Goal: Book appointment/travel/reservation

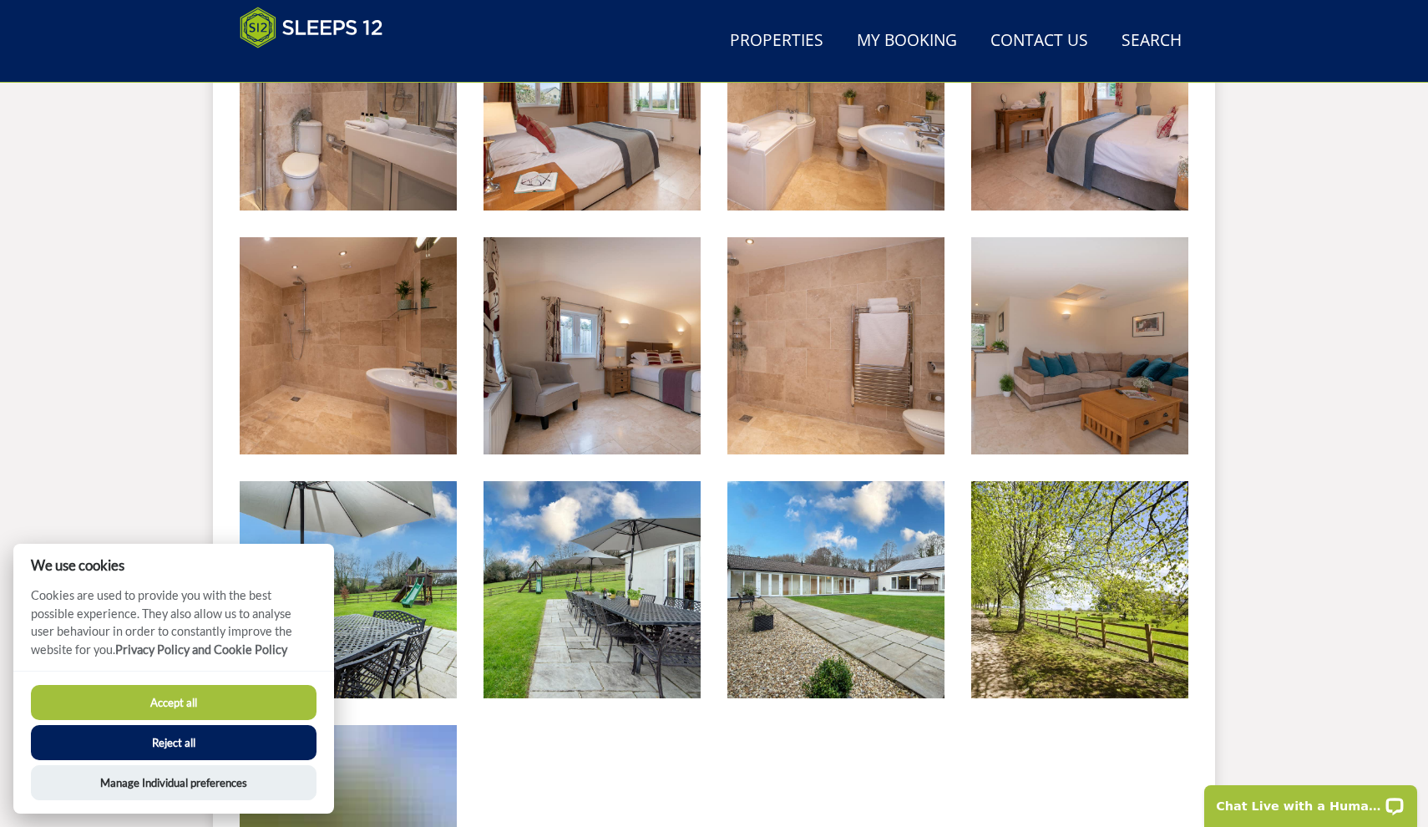
scroll to position [2281, 0]
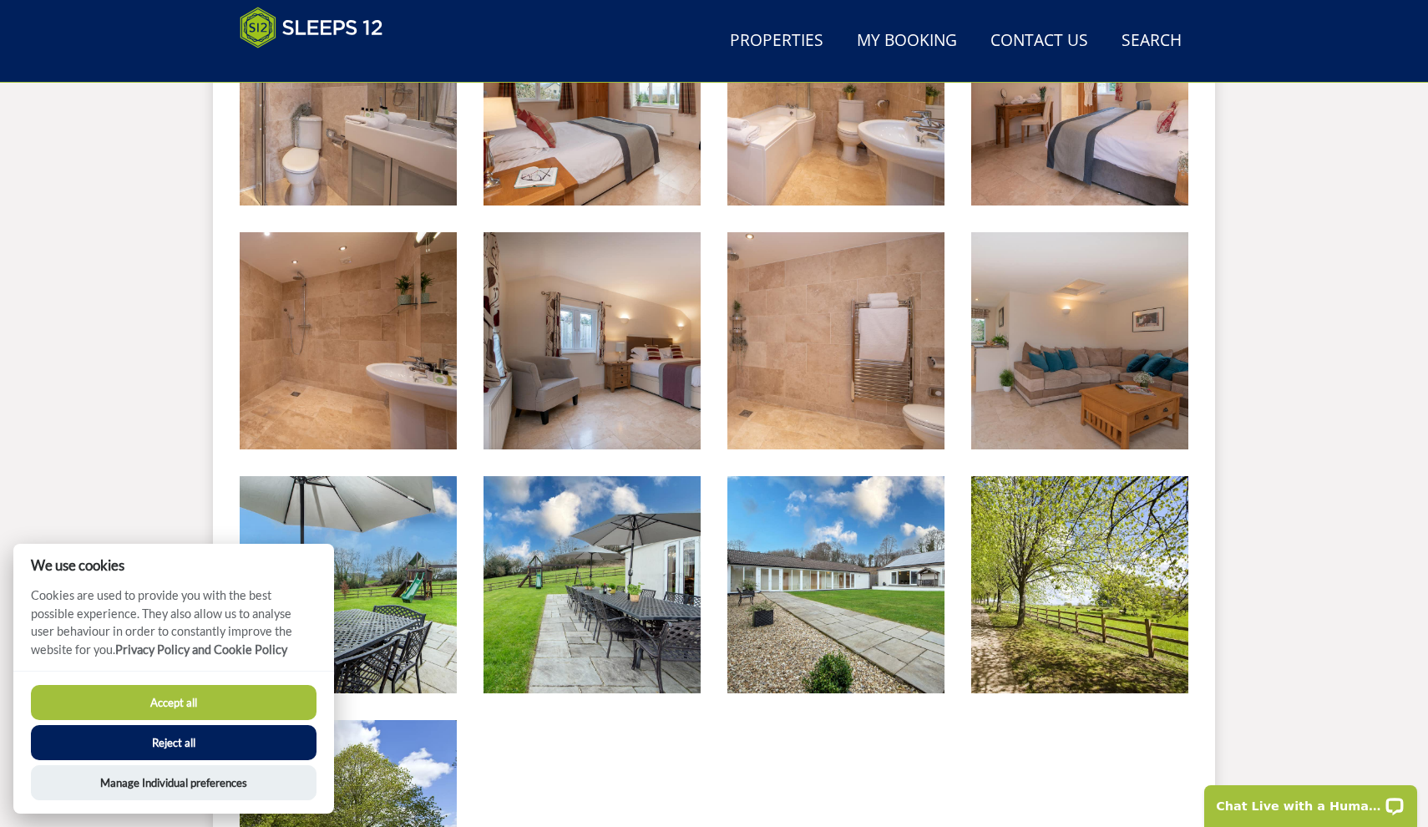
click at [195, 739] on button "Reject all" at bounding box center [174, 742] width 286 height 35
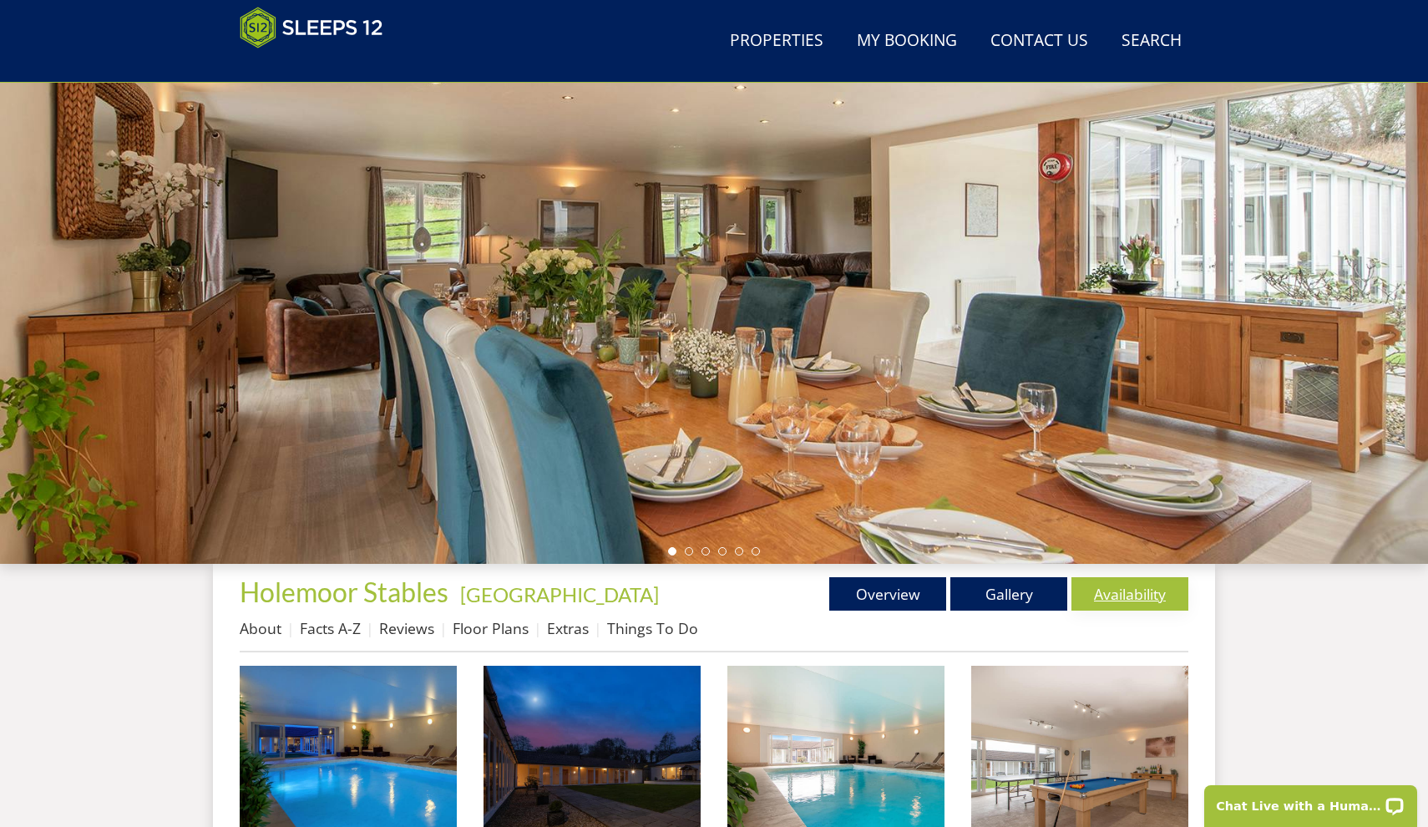
click at [1146, 602] on link "Availability" at bounding box center [1130, 593] width 117 height 33
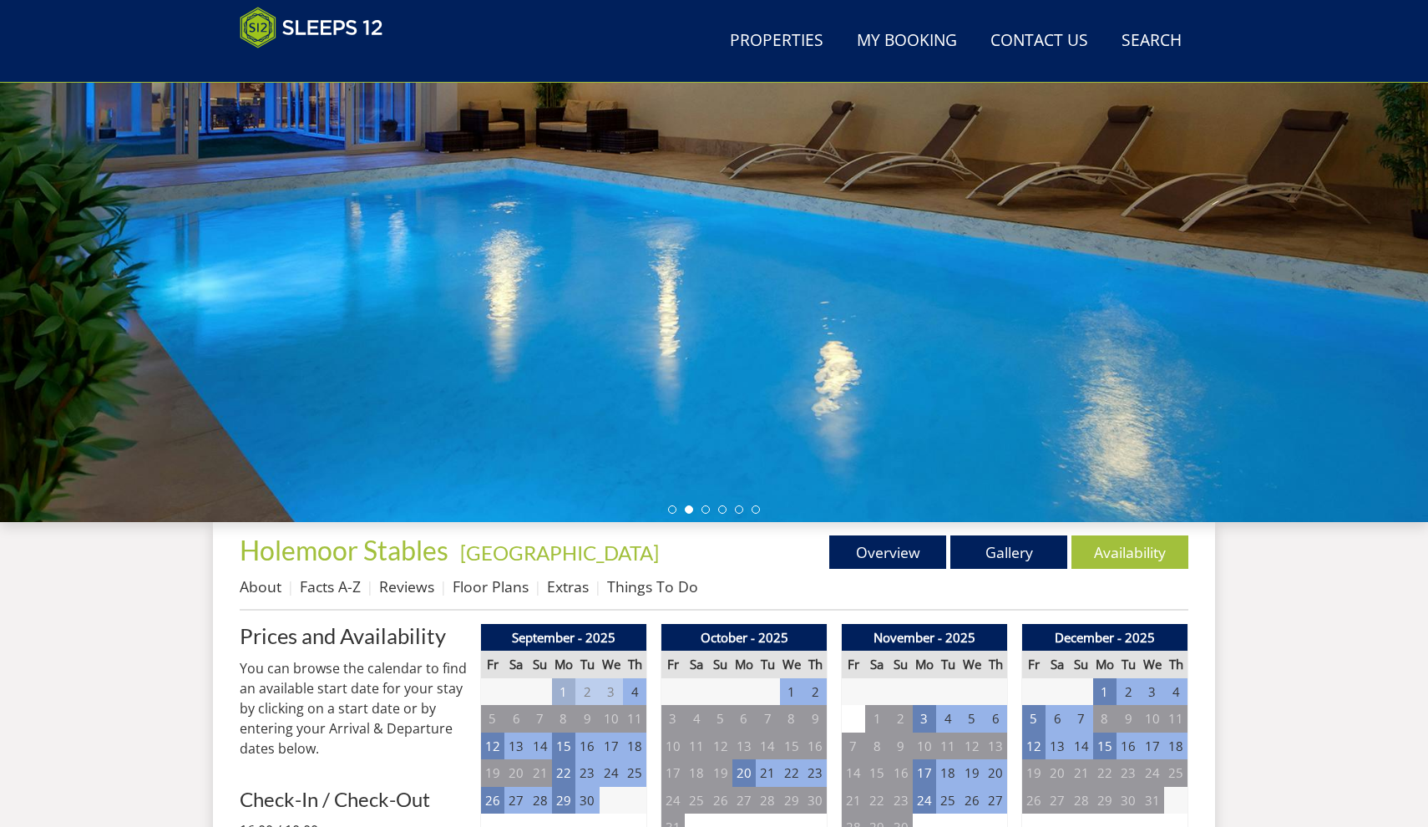
scroll to position [277, 0]
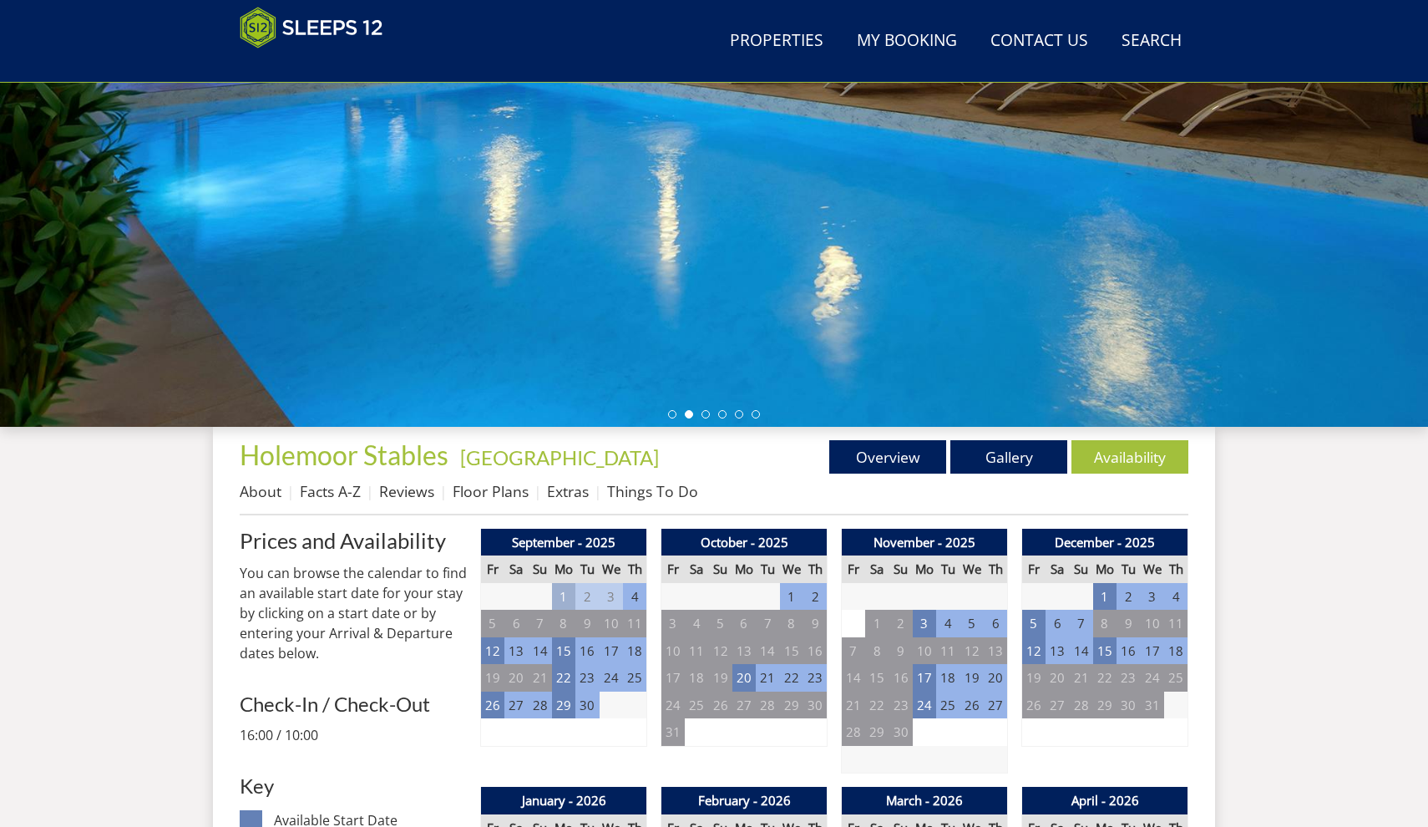
click at [779, 292] on div at bounding box center [714, 134] width 1428 height 585
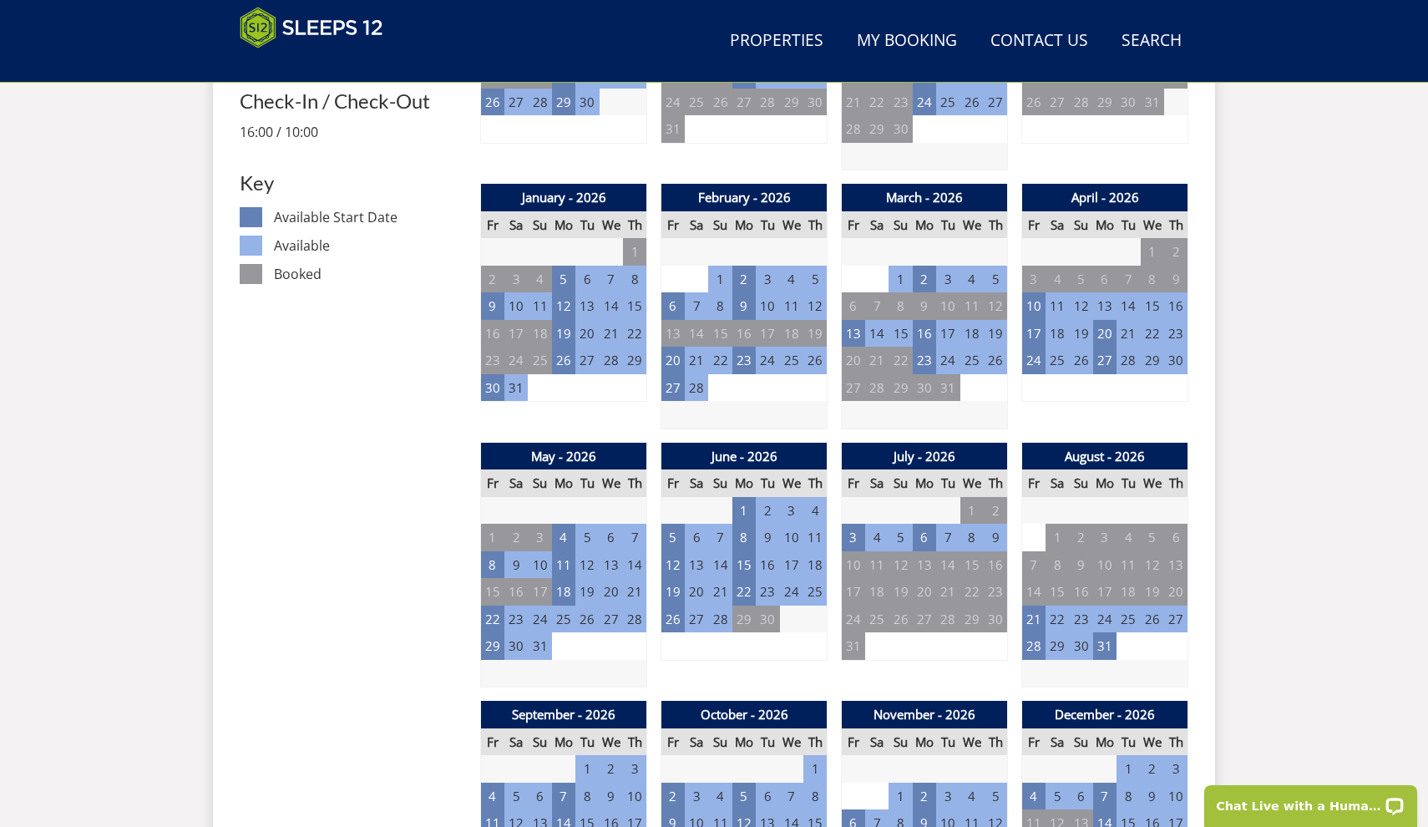
scroll to position [881, 0]
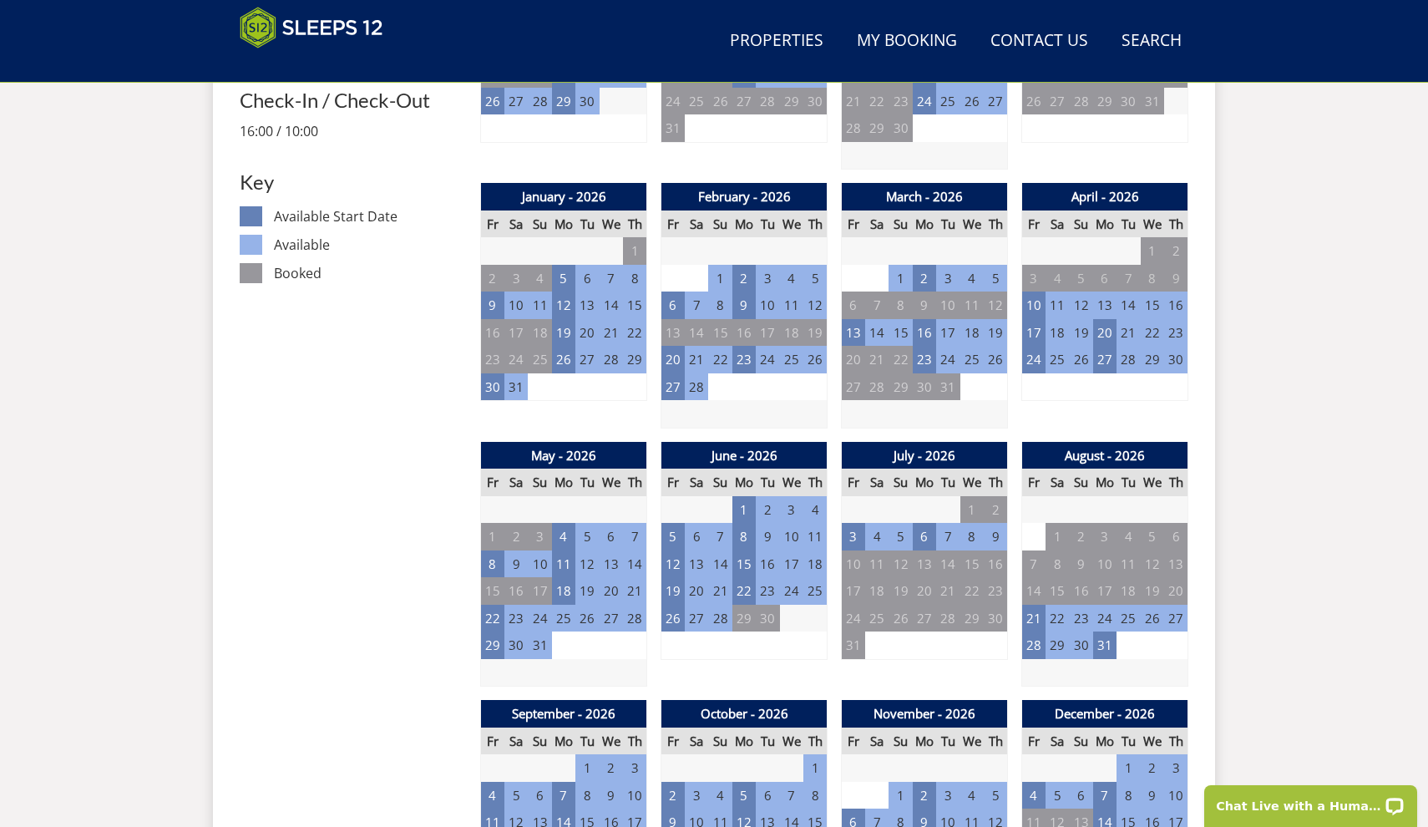
click at [1058, 641] on td "29" at bounding box center [1057, 645] width 23 height 28
click at [1057, 638] on td "29" at bounding box center [1057, 645] width 23 height 28
click at [1033, 639] on td "28" at bounding box center [1033, 645] width 23 height 28
click at [1112, 631] on td "31" at bounding box center [1104, 645] width 23 height 28
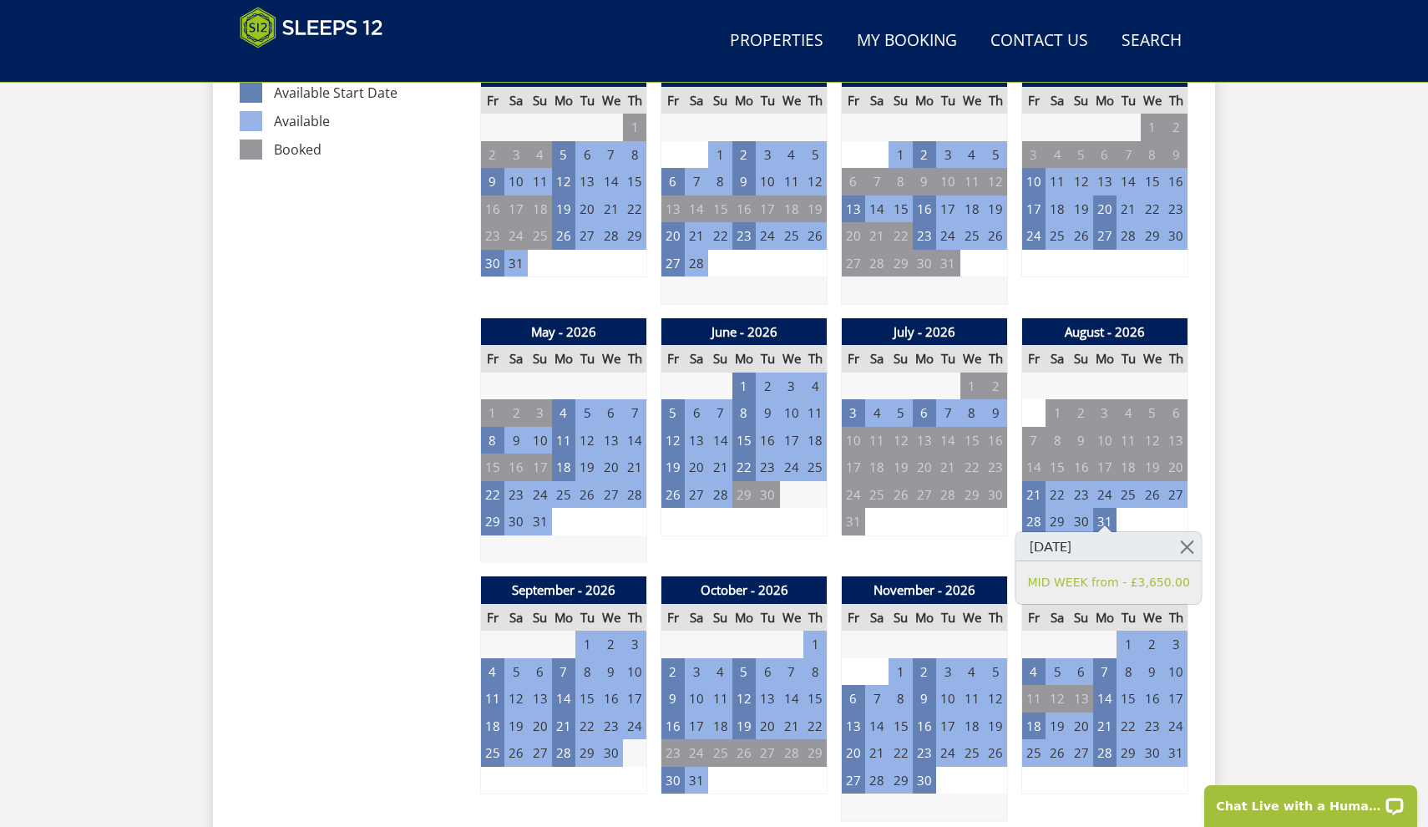
scroll to position [1005, 0]
click at [1035, 512] on td "28" at bounding box center [1033, 522] width 23 height 28
click at [1110, 512] on td "31" at bounding box center [1104, 522] width 23 height 28
click at [1032, 516] on td "28" at bounding box center [1033, 522] width 23 height 28
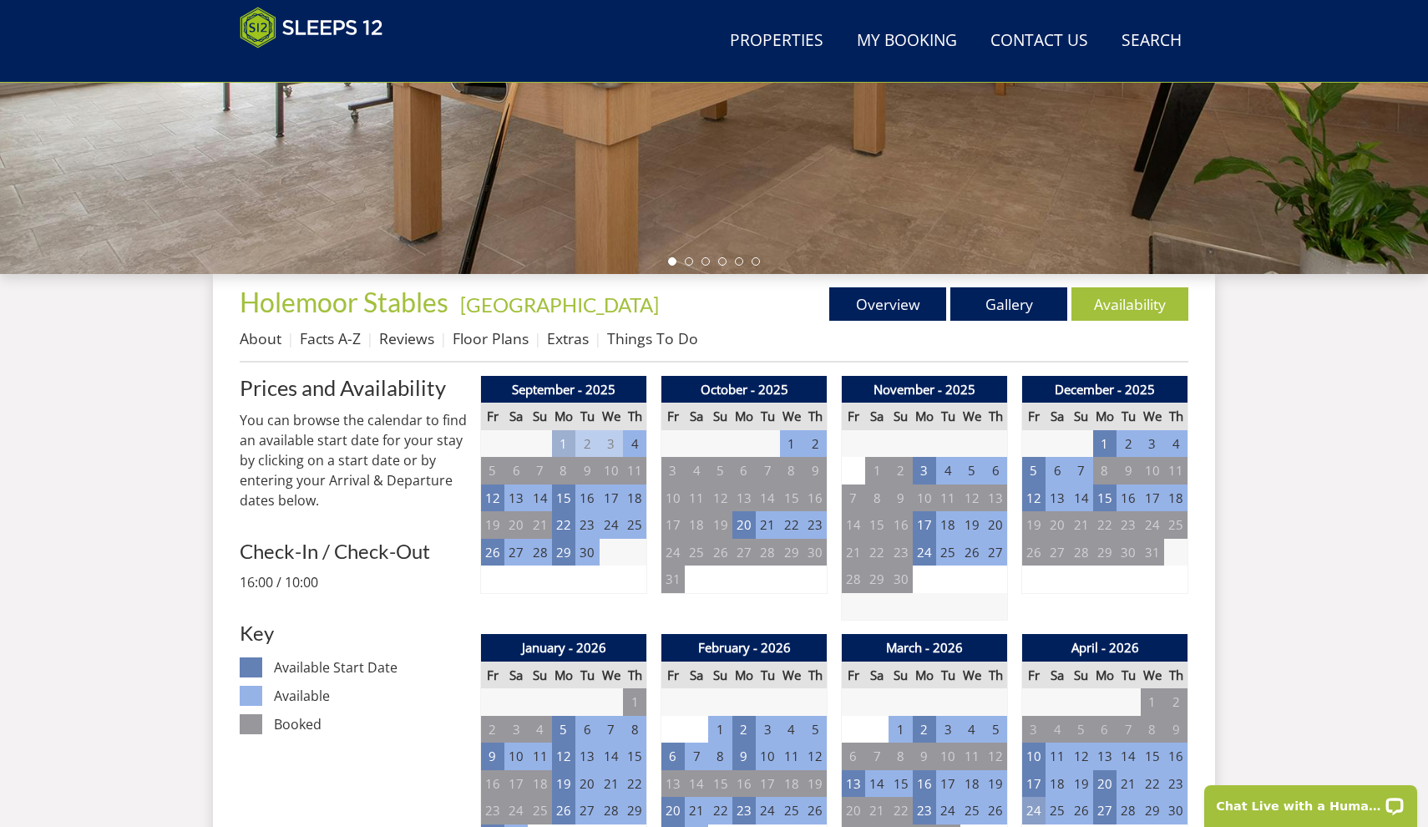
scroll to position [427, 0]
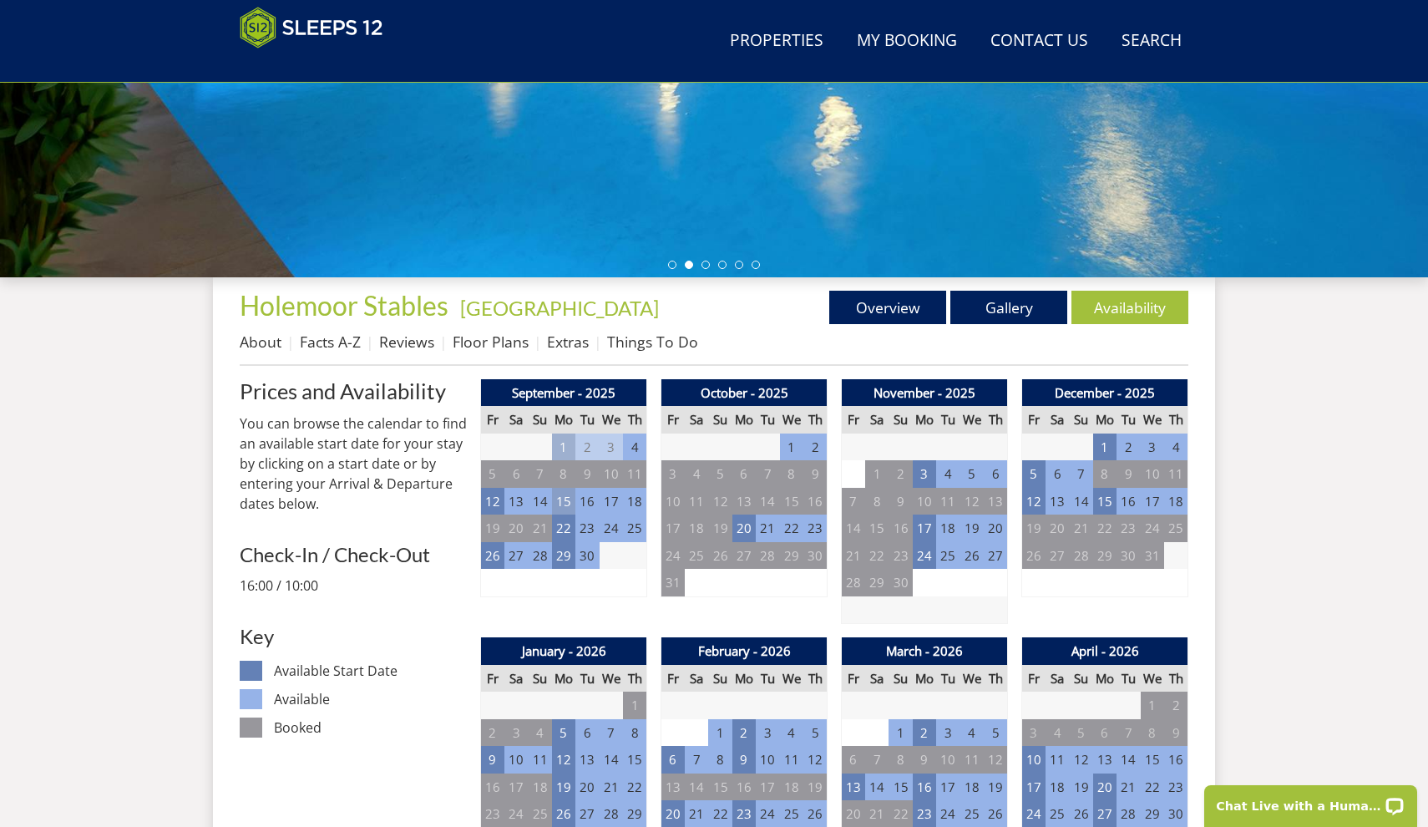
click at [562, 499] on td "15" at bounding box center [563, 502] width 23 height 28
click at [637, 503] on td "18" at bounding box center [634, 502] width 23 height 28
click at [564, 503] on td "15" at bounding box center [563, 502] width 23 height 28
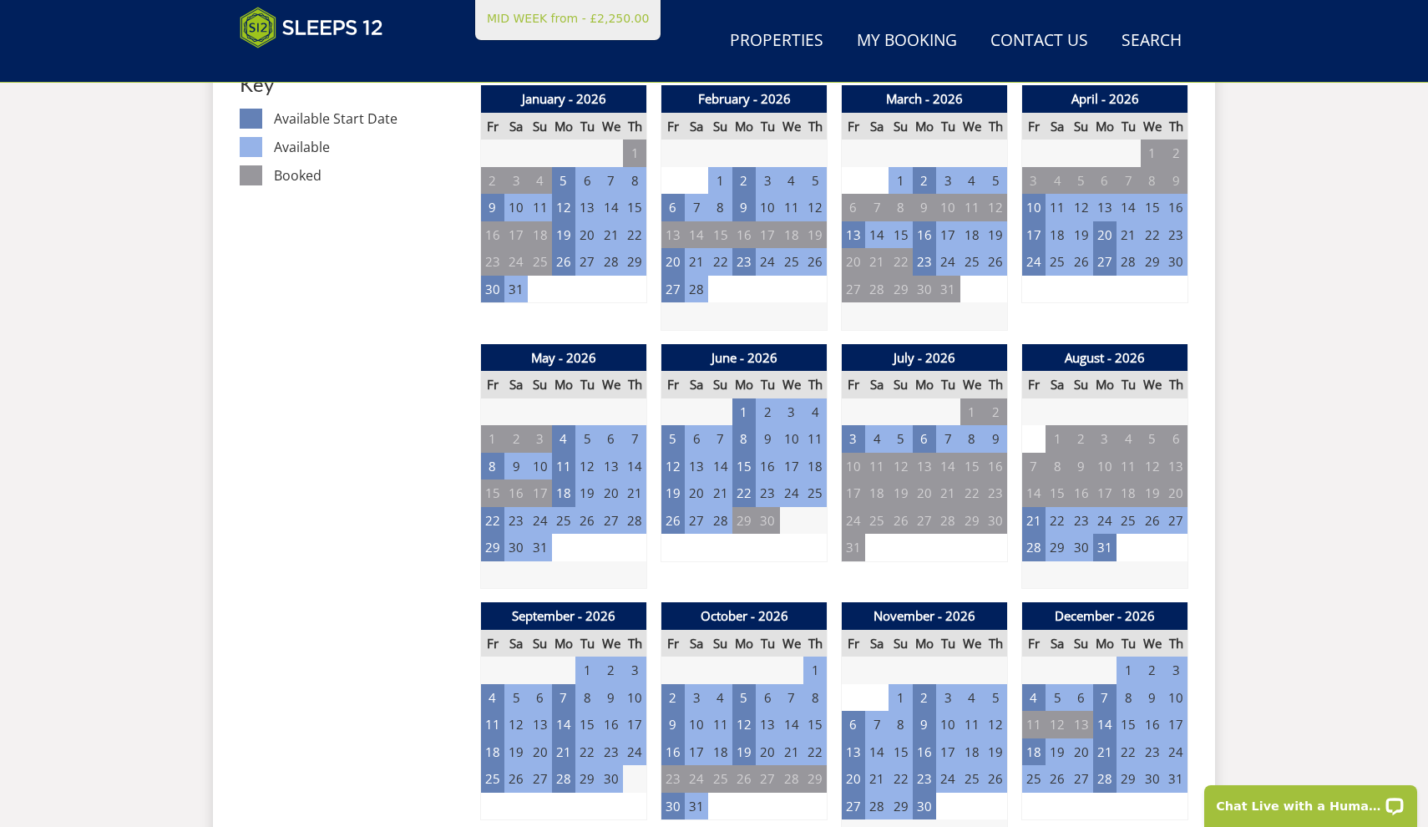
scroll to position [981, 0]
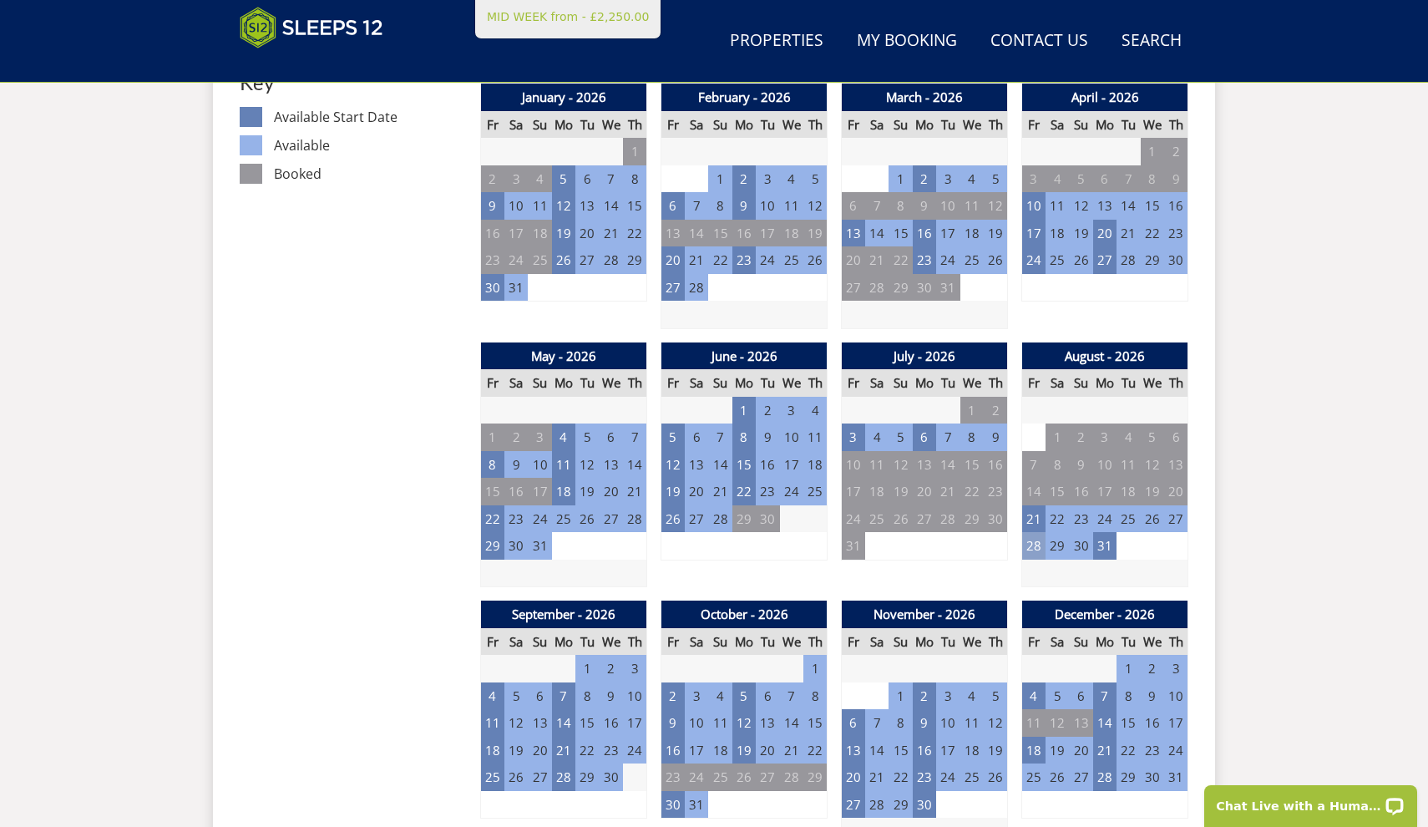
click at [1034, 537] on td "28" at bounding box center [1033, 546] width 23 height 28
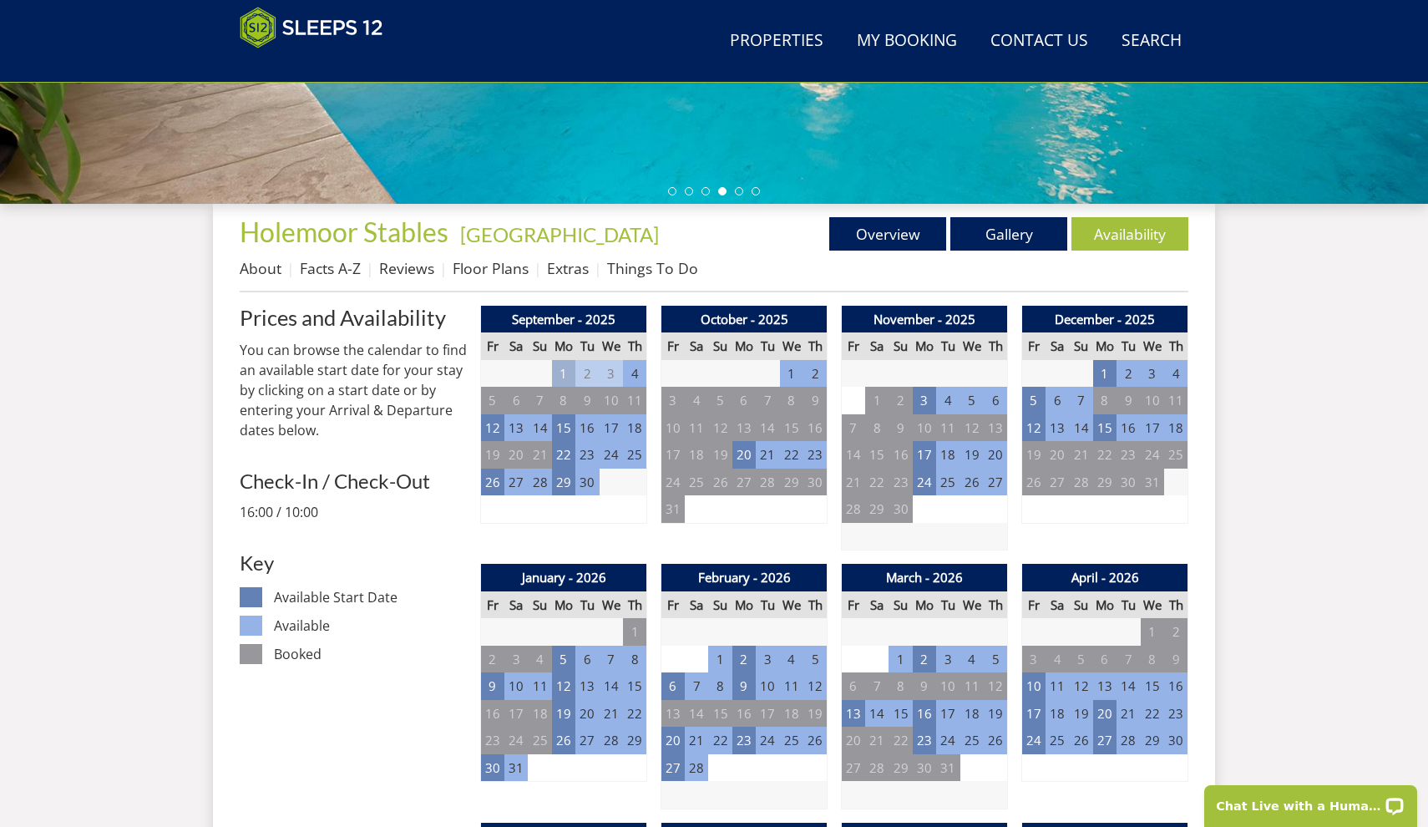
scroll to position [502, 0]
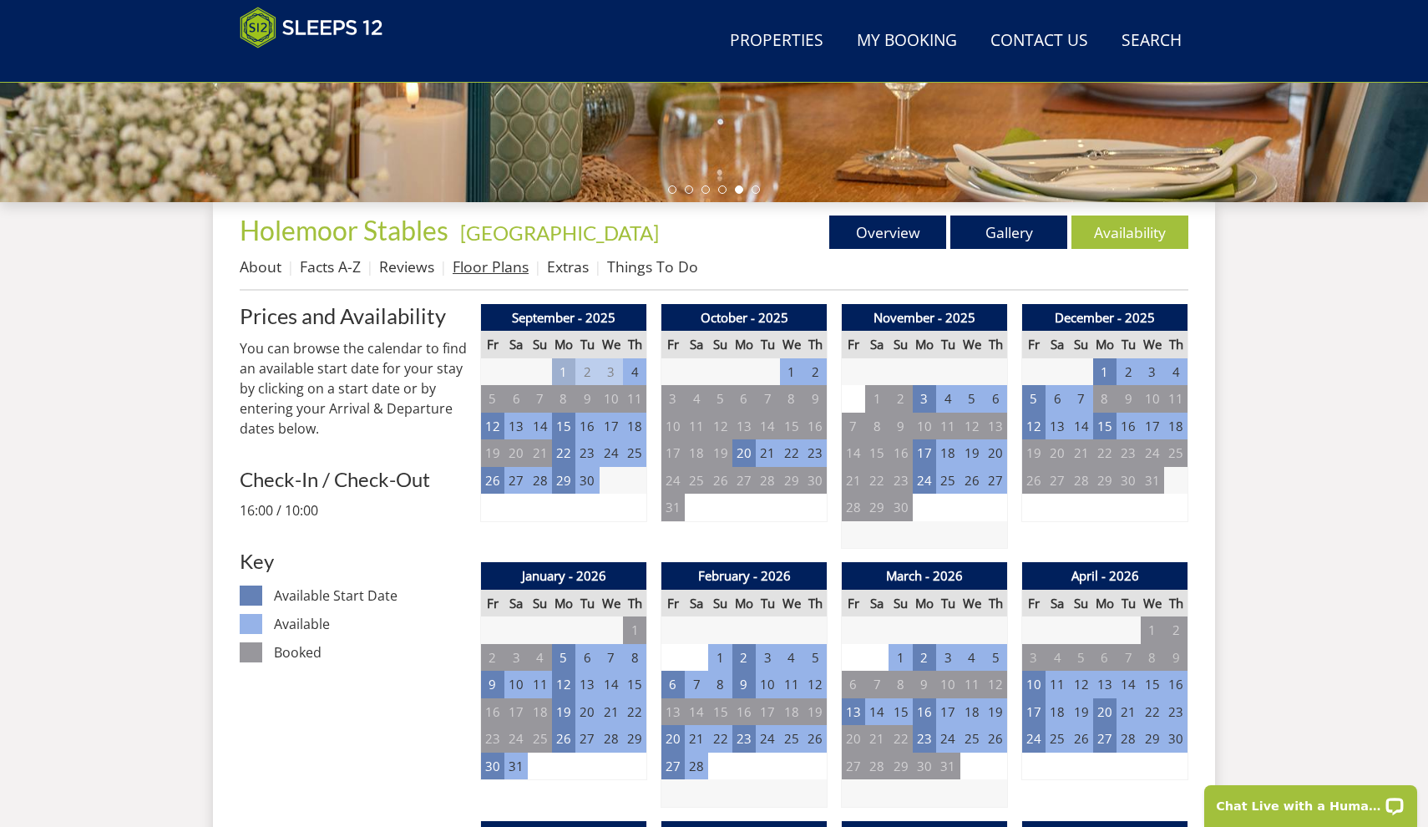
click at [489, 274] on link "Floor Plans" at bounding box center [491, 266] width 76 height 20
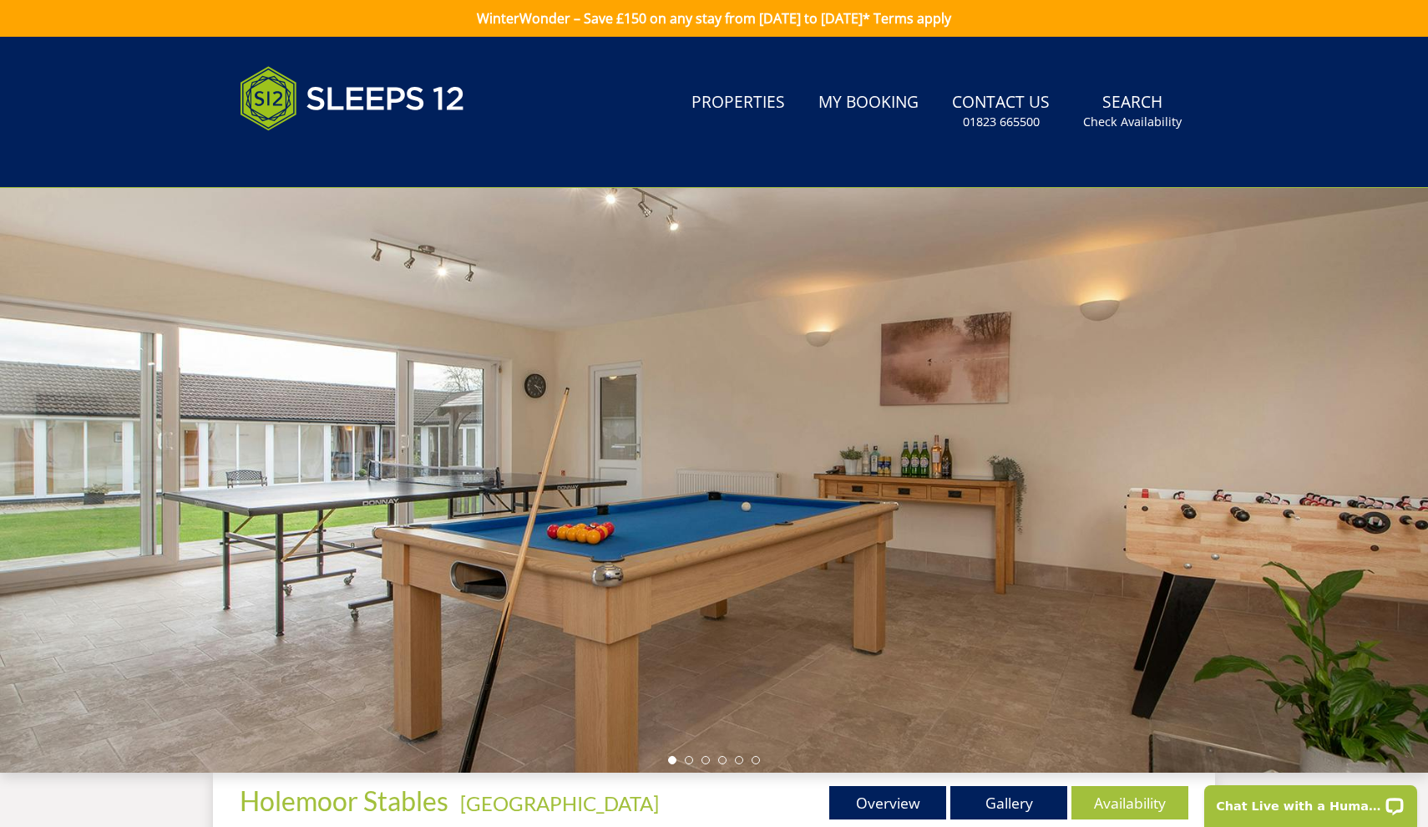
click at [1389, 515] on div at bounding box center [714, 480] width 1428 height 585
click at [687, 764] on div at bounding box center [714, 480] width 1428 height 585
click at [689, 763] on li at bounding box center [689, 760] width 8 height 8
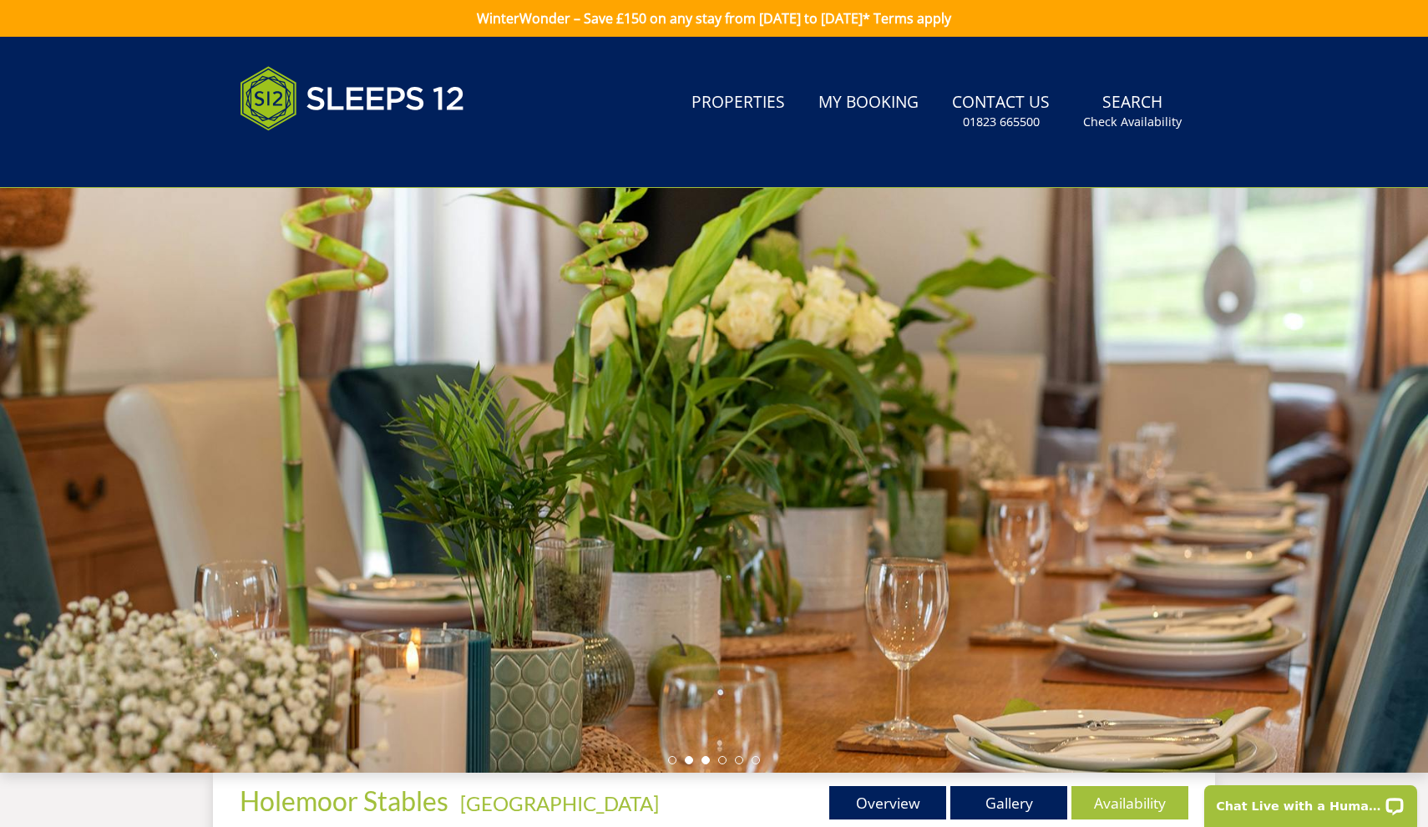
click at [707, 761] on li at bounding box center [706, 760] width 8 height 8
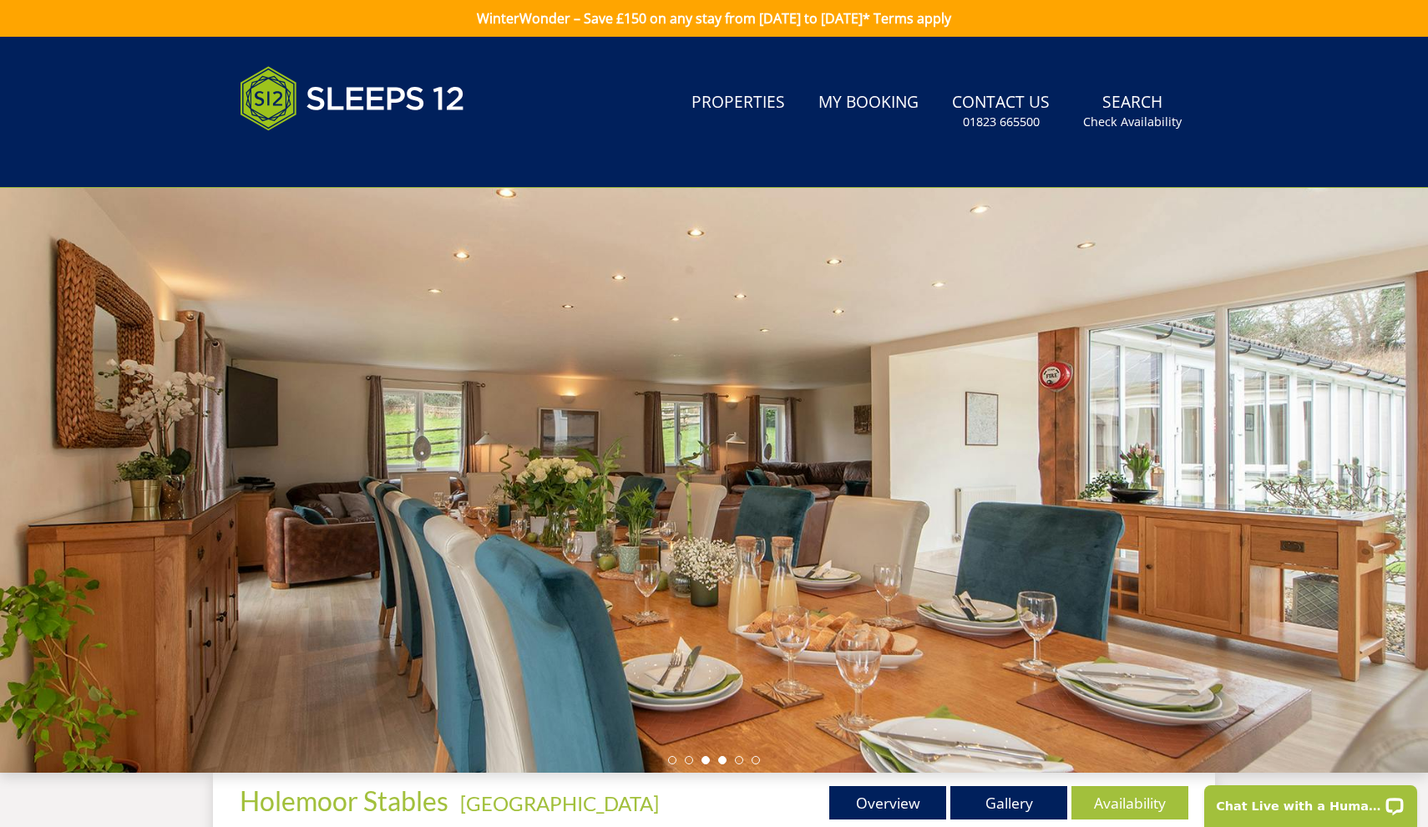
click at [723, 758] on li at bounding box center [722, 760] width 8 height 8
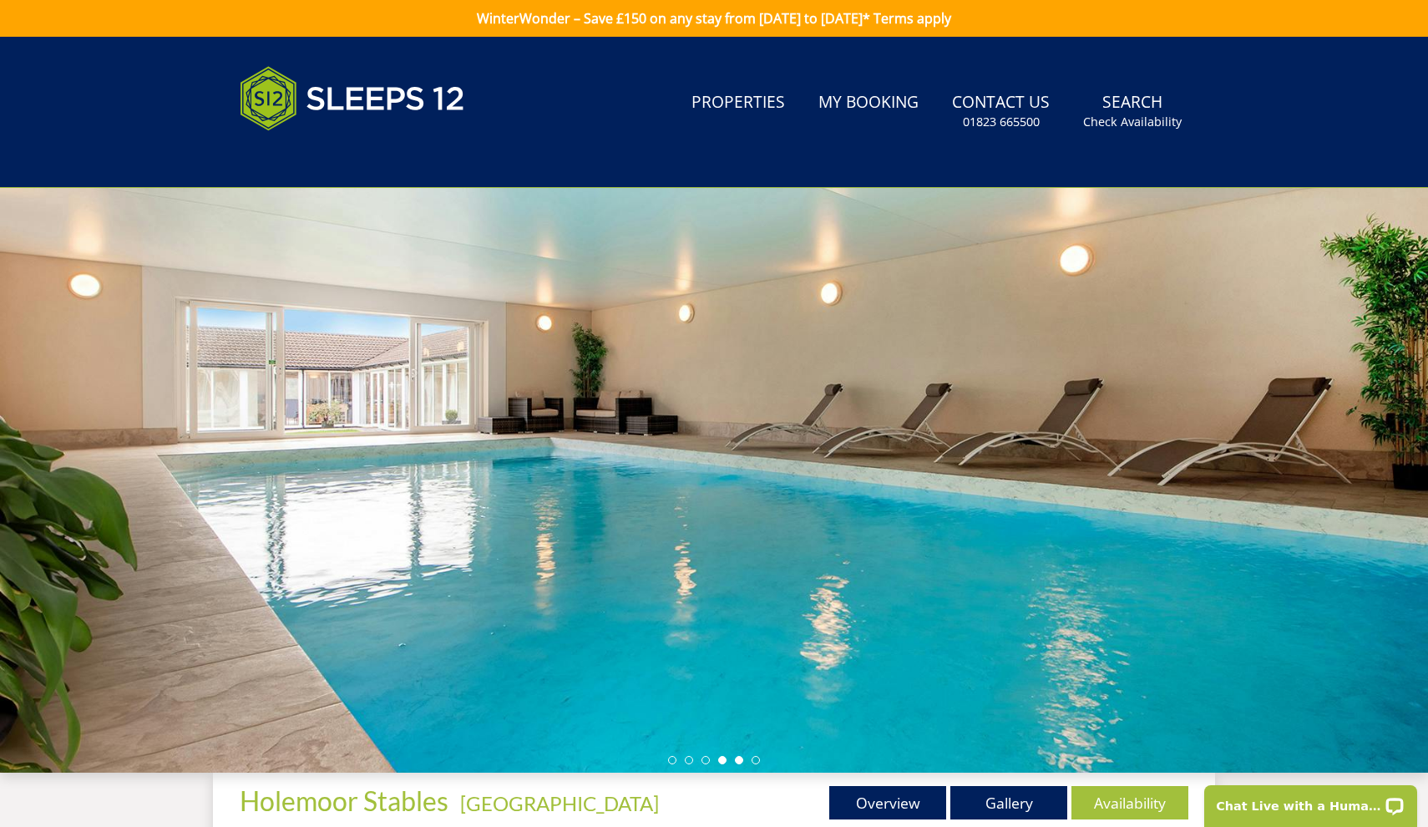
click at [742, 759] on li at bounding box center [739, 760] width 8 height 8
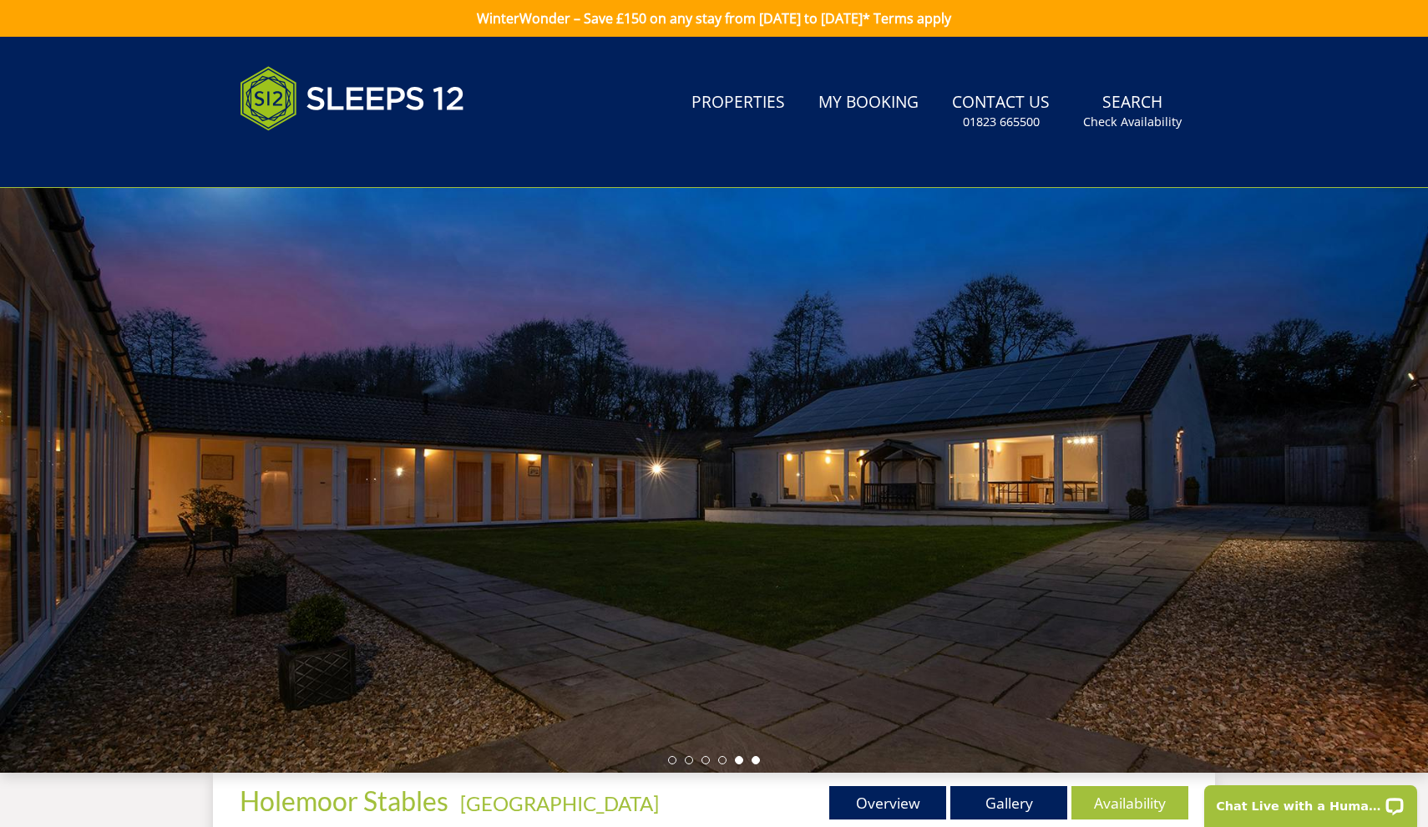
click at [758, 759] on li at bounding box center [756, 760] width 8 height 8
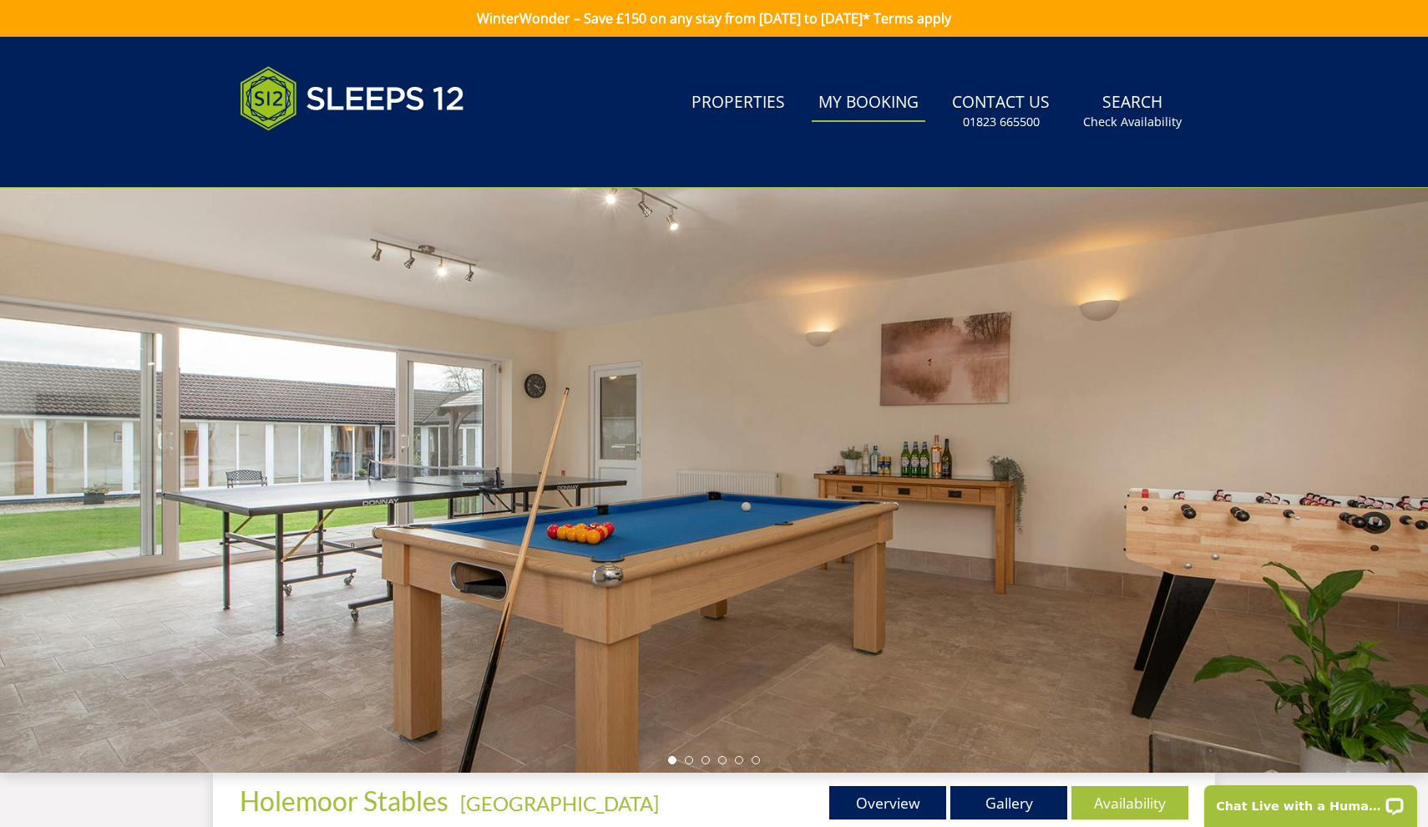
click at [877, 107] on link "My Booking" at bounding box center [869, 103] width 114 height 38
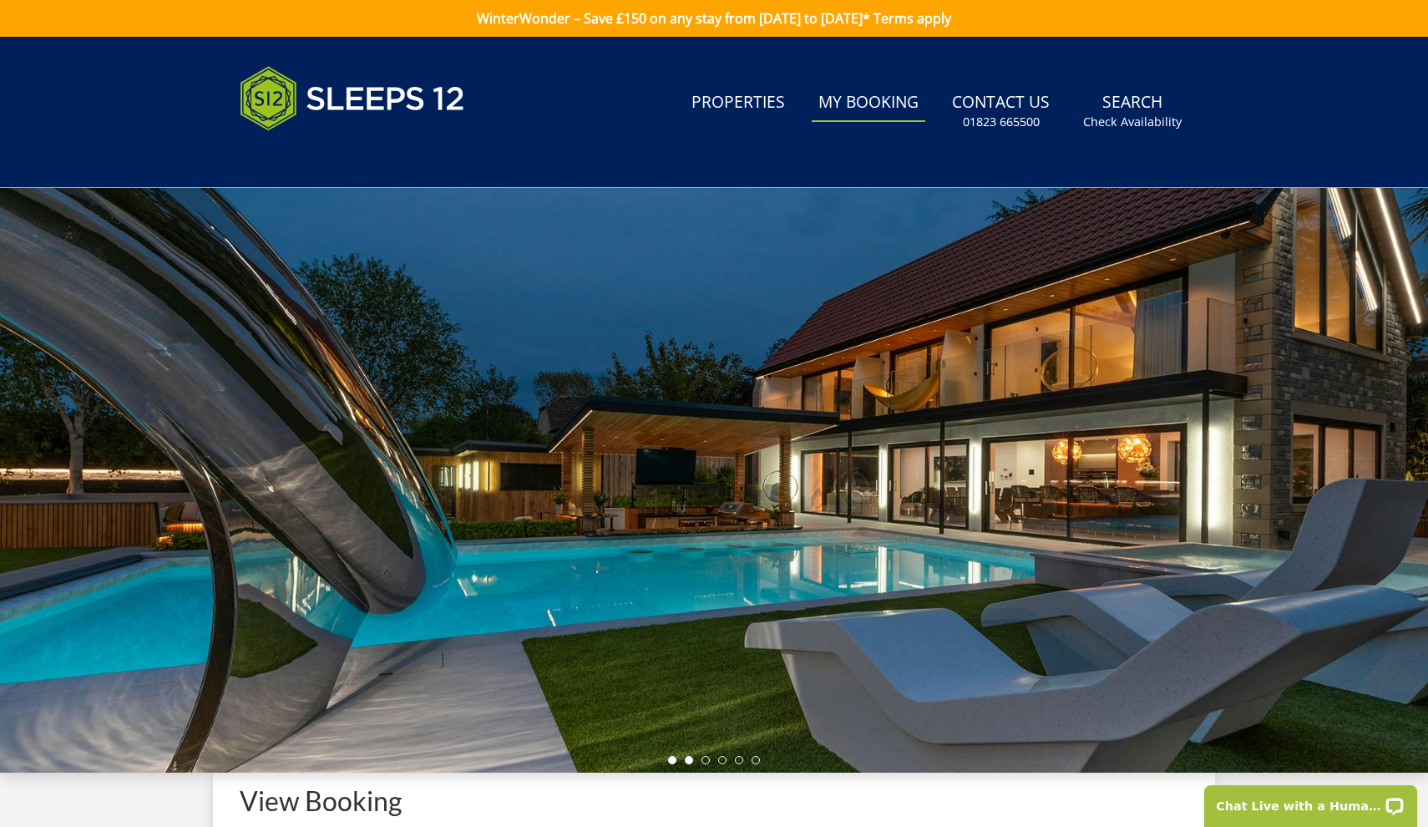
click at [687, 763] on li at bounding box center [689, 760] width 8 height 8
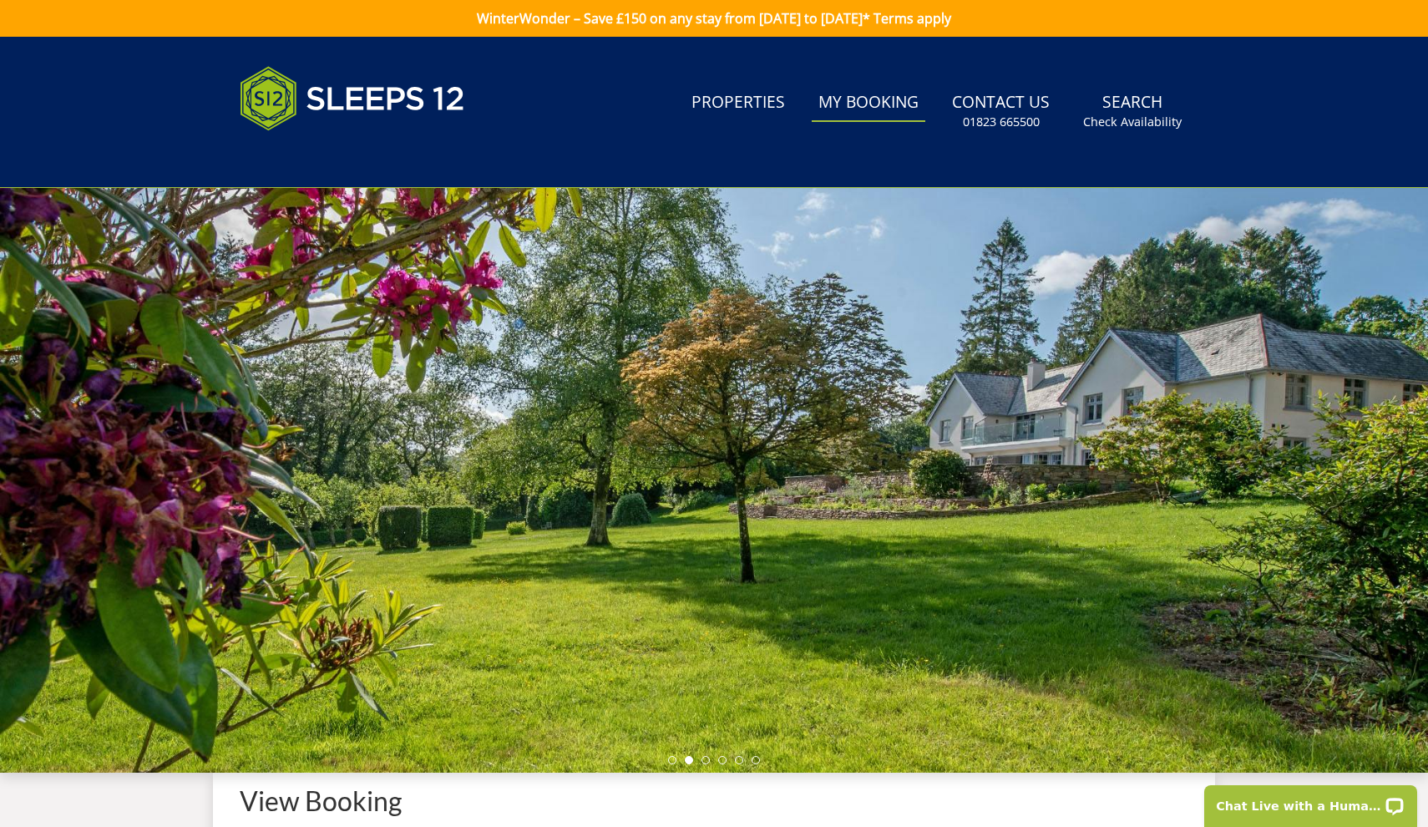
click at [728, 763] on ul at bounding box center [714, 760] width 92 height 8
click at [723, 760] on li at bounding box center [722, 760] width 8 height 8
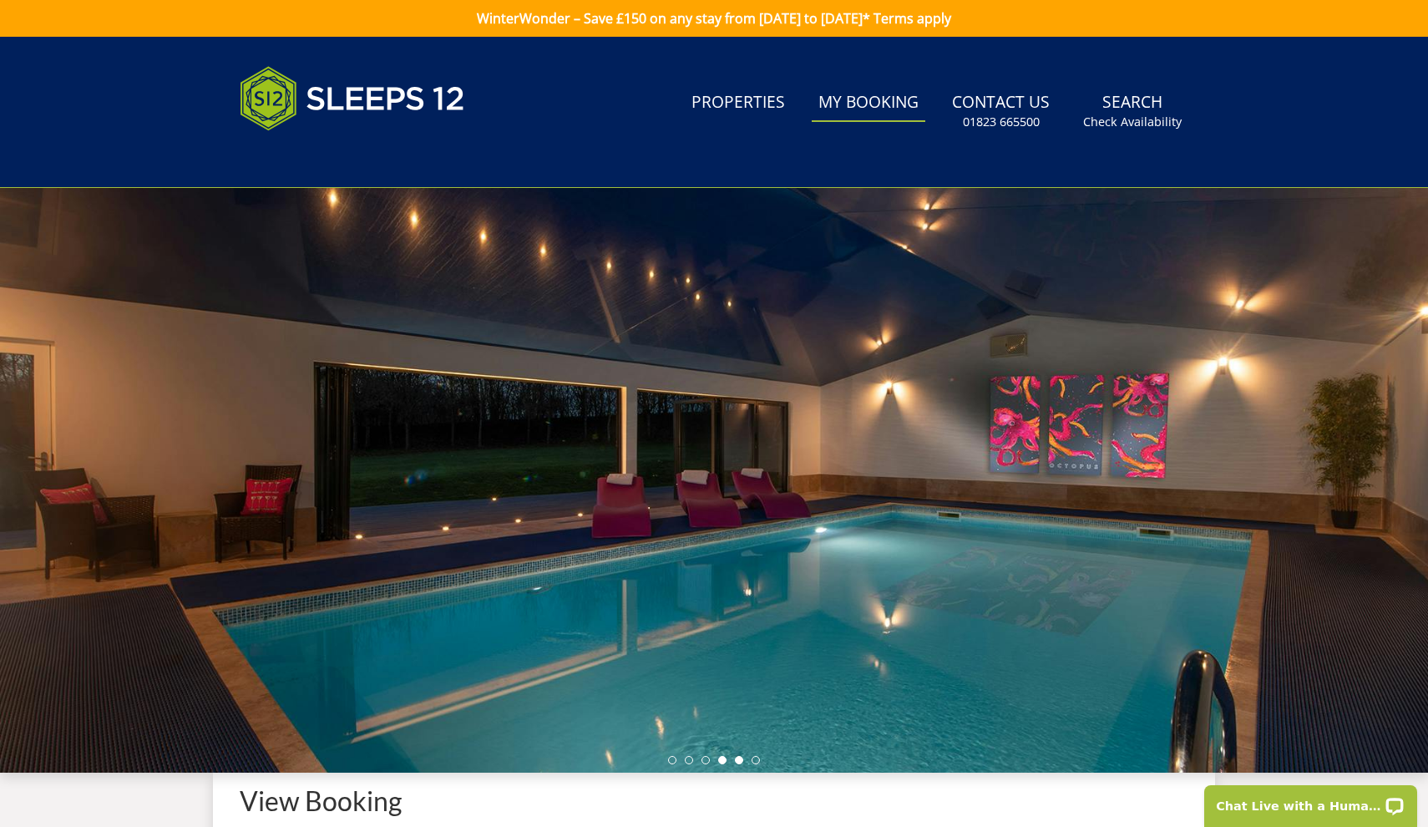
click at [740, 760] on li at bounding box center [739, 760] width 8 height 8
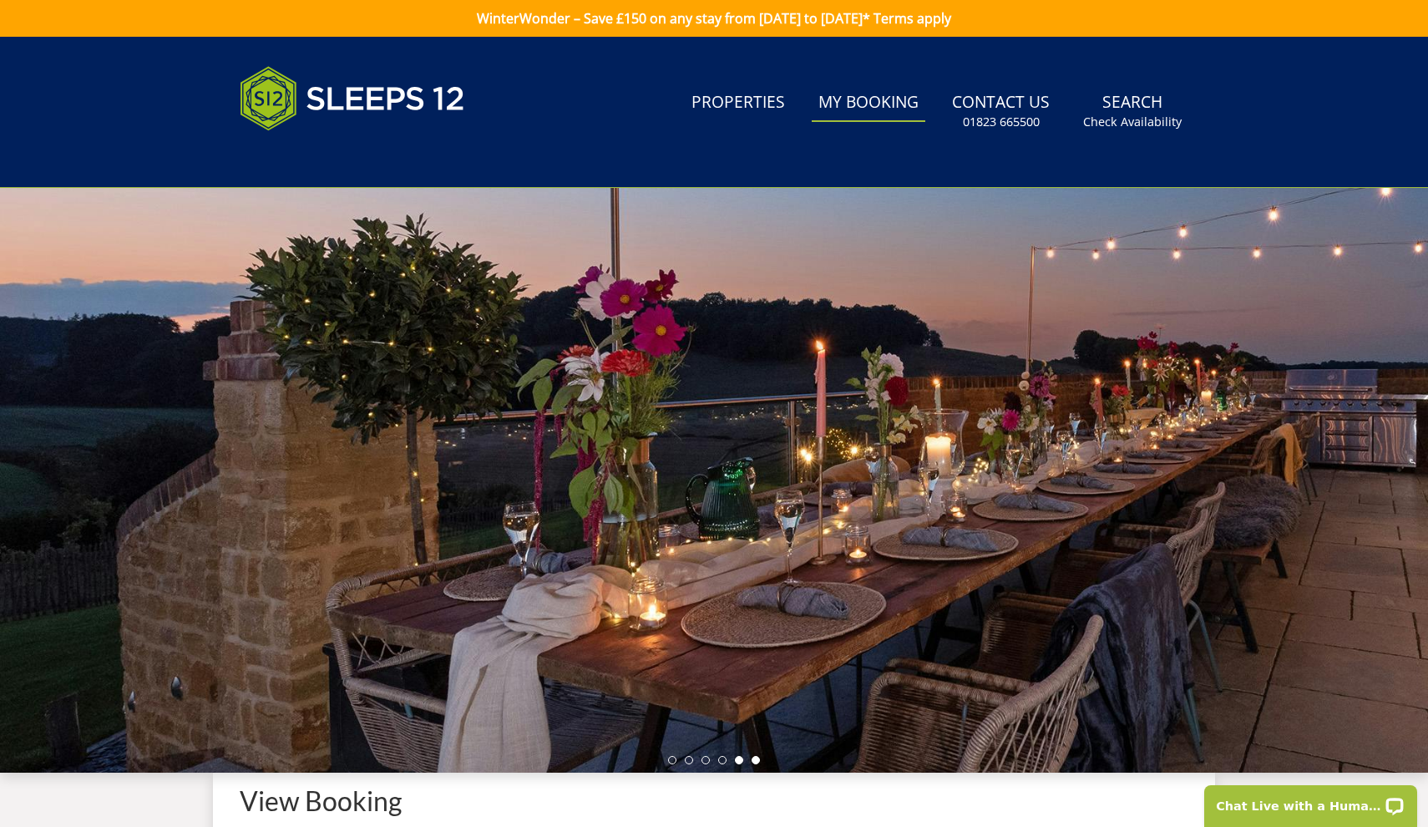
click at [755, 761] on li at bounding box center [756, 760] width 8 height 8
